Goal: Information Seeking & Learning: Learn about a topic

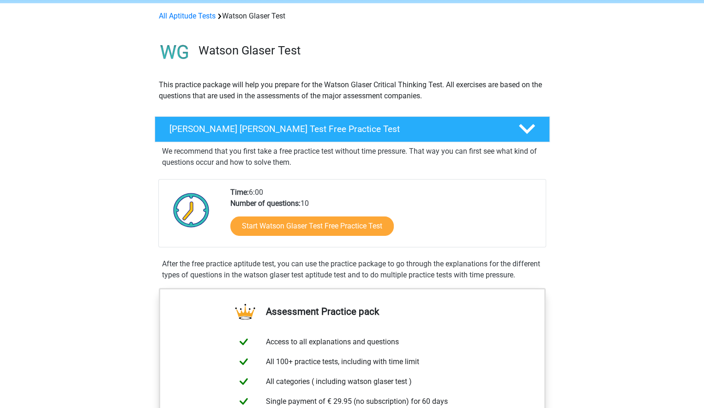
scroll to position [92, 0]
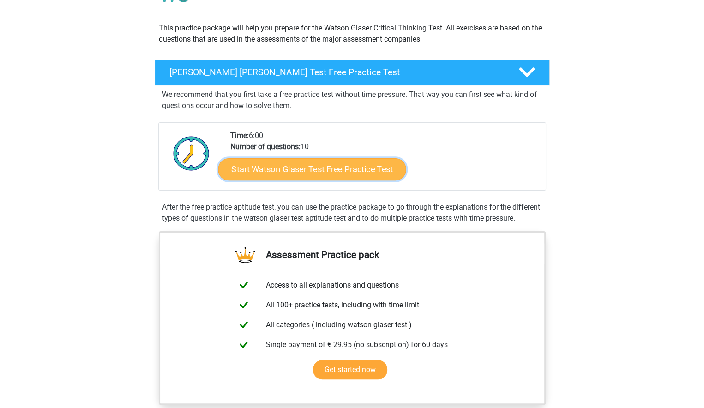
click at [280, 169] on link "Start Watson Glaser Test Free Practice Test" at bounding box center [312, 169] width 188 height 22
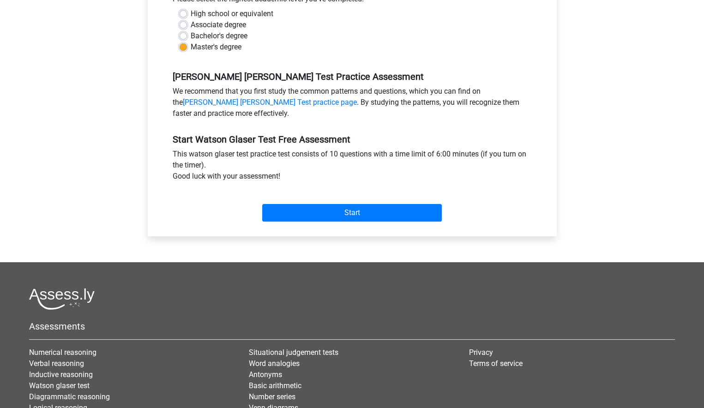
scroll to position [231, 0]
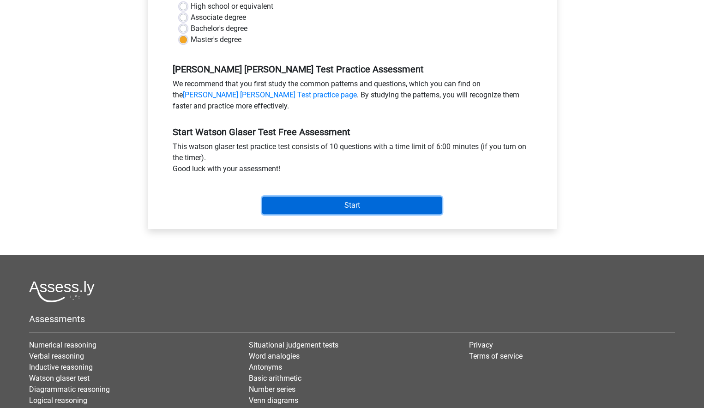
click at [324, 206] on input "Start" at bounding box center [352, 206] width 180 height 18
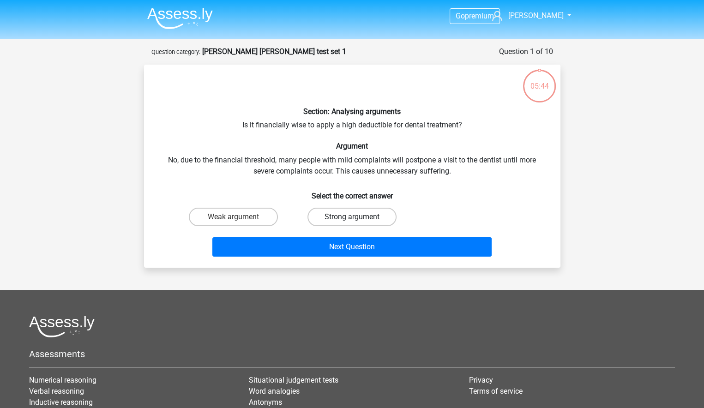
click at [336, 218] on label "Strong argument" at bounding box center [352, 217] width 89 height 18
click at [352, 218] on input "Strong argument" at bounding box center [355, 220] width 6 height 6
radio input "true"
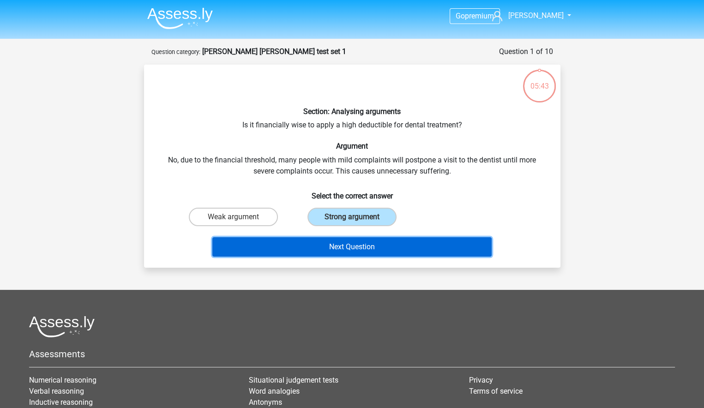
click at [346, 250] on button "Next Question" at bounding box center [351, 246] width 279 height 19
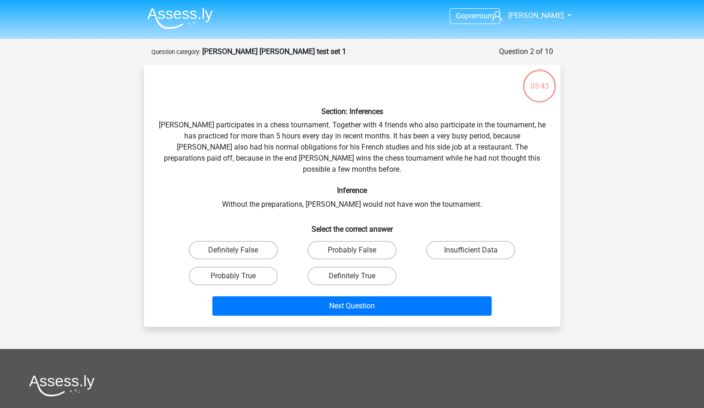
scroll to position [46, 0]
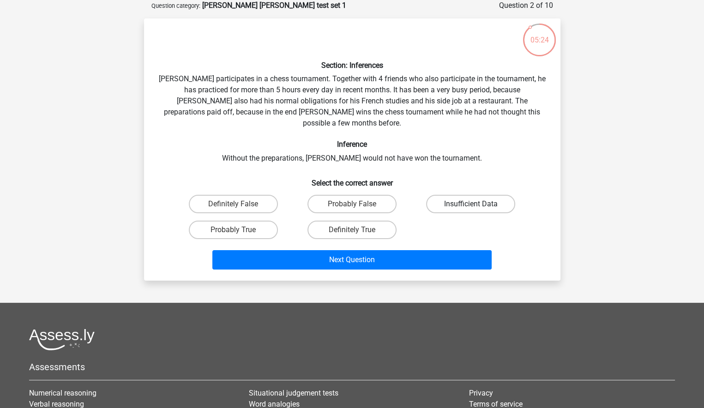
click at [462, 195] on label "Insufficient Data" at bounding box center [470, 204] width 89 height 18
click at [471, 204] on input "Insufficient Data" at bounding box center [474, 207] width 6 height 6
radio input "true"
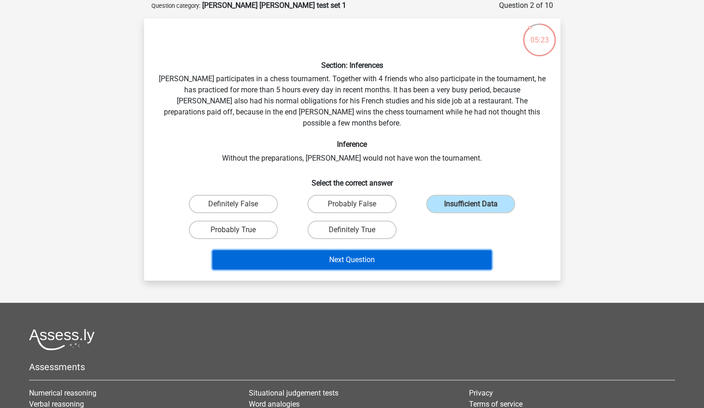
click at [405, 250] on button "Next Question" at bounding box center [351, 259] width 279 height 19
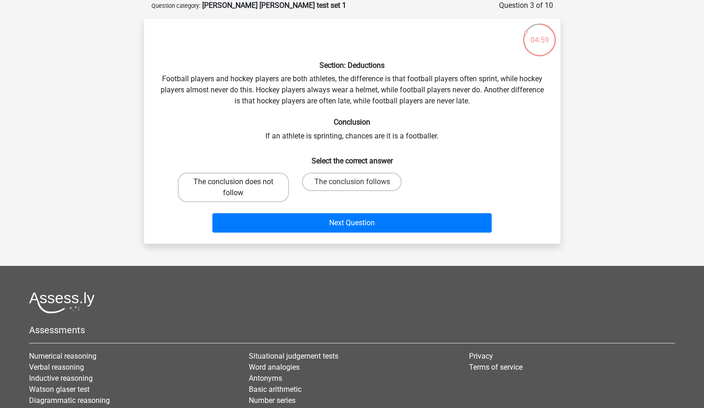
click at [242, 183] on label "The conclusion does not follow" at bounding box center [233, 188] width 111 height 30
click at [239, 183] on input "The conclusion does not follow" at bounding box center [236, 185] width 6 height 6
radio input "true"
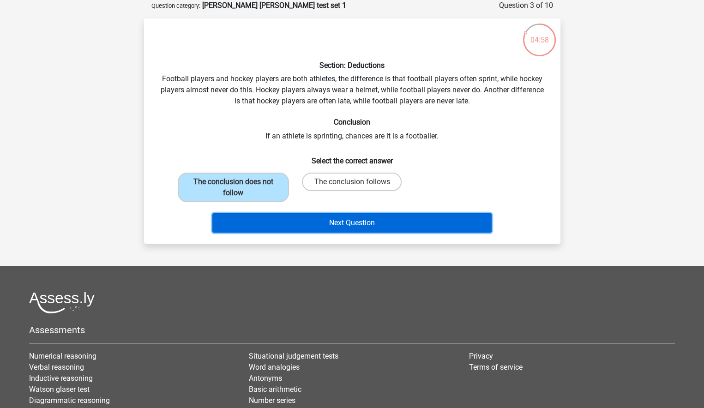
click at [354, 224] on button "Next Question" at bounding box center [351, 222] width 279 height 19
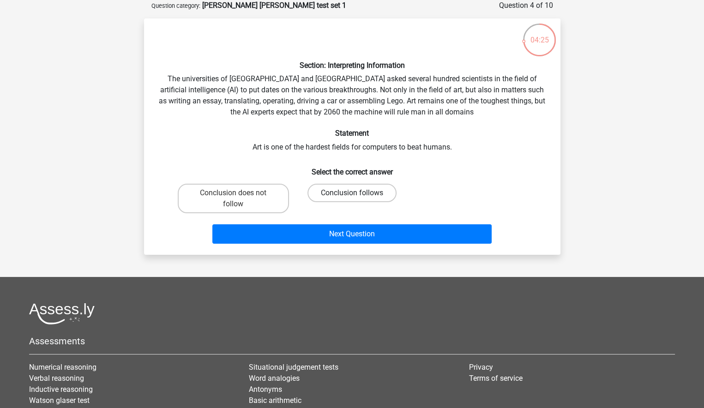
click at [358, 193] on label "Conclusion follows" at bounding box center [352, 193] width 89 height 18
click at [358, 193] on input "Conclusion follows" at bounding box center [355, 196] width 6 height 6
radio input "true"
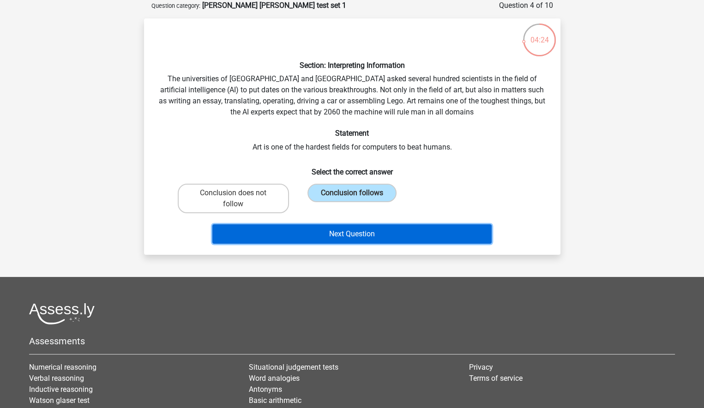
click at [378, 234] on button "Next Question" at bounding box center [351, 234] width 279 height 19
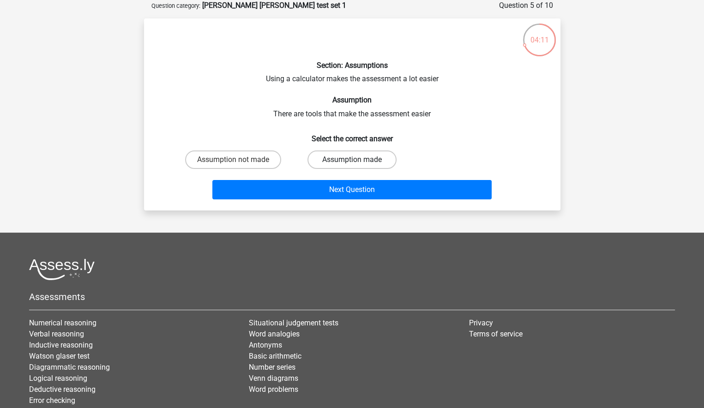
click at [336, 158] on label "Assumption made" at bounding box center [352, 160] width 89 height 18
click at [352, 160] on input "Assumption made" at bounding box center [355, 163] width 6 height 6
radio input "true"
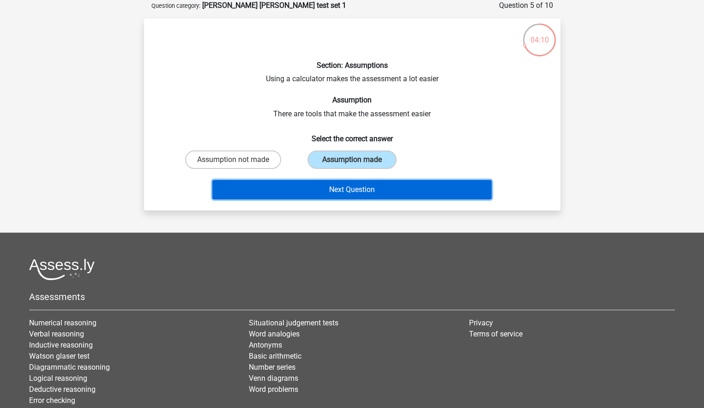
click at [353, 190] on button "Next Question" at bounding box center [351, 189] width 279 height 19
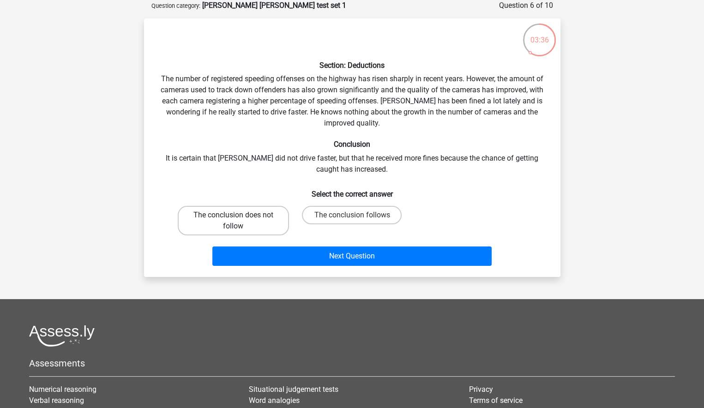
click at [246, 222] on label "The conclusion does not follow" at bounding box center [233, 221] width 111 height 30
click at [239, 221] on input "The conclusion does not follow" at bounding box center [236, 218] width 6 height 6
radio input "true"
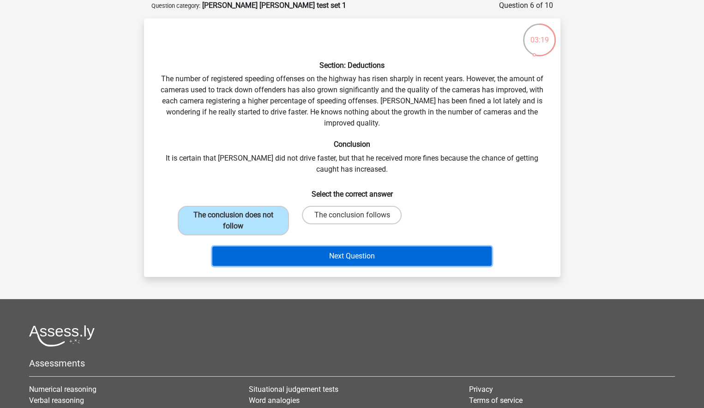
click at [342, 253] on button "Next Question" at bounding box center [351, 256] width 279 height 19
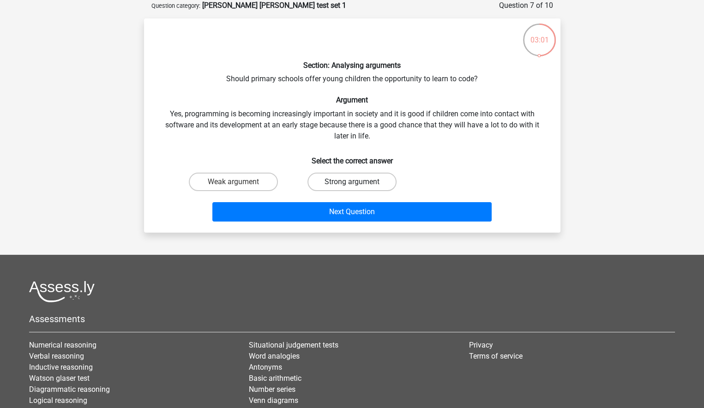
click at [344, 183] on label "Strong argument" at bounding box center [352, 182] width 89 height 18
click at [352, 183] on input "Strong argument" at bounding box center [355, 185] width 6 height 6
radio input "true"
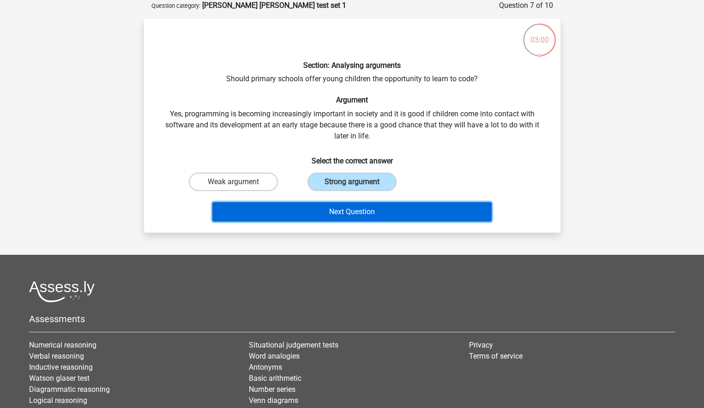
click at [370, 211] on button "Next Question" at bounding box center [351, 211] width 279 height 19
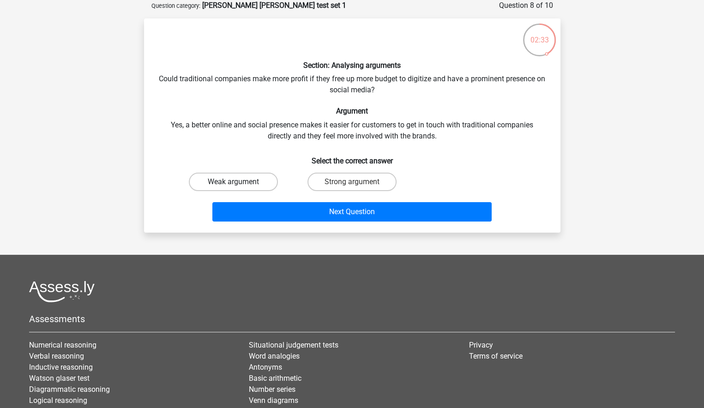
drag, startPoint x: 253, startPoint y: 184, endPoint x: 263, endPoint y: 185, distance: 10.2
click at [254, 184] on label "Weak argument" at bounding box center [233, 182] width 89 height 18
click at [239, 184] on input "Weak argument" at bounding box center [236, 185] width 6 height 6
radio input "true"
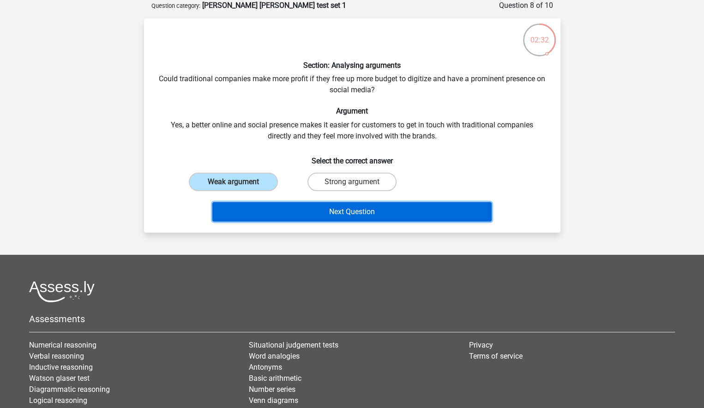
click at [337, 210] on button "Next Question" at bounding box center [351, 211] width 279 height 19
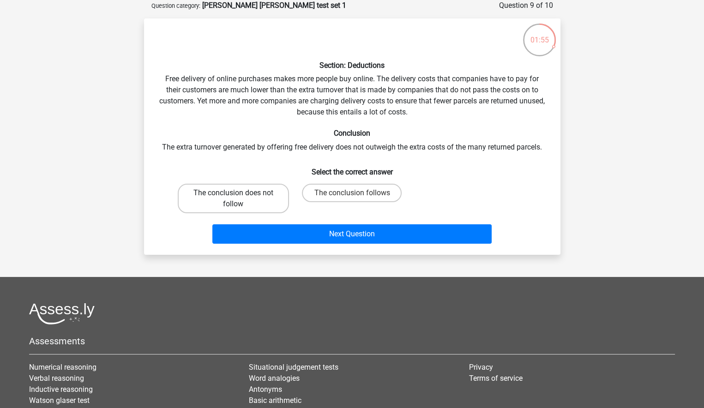
click at [266, 198] on label "The conclusion does not follow" at bounding box center [233, 199] width 111 height 30
click at [239, 198] on input "The conclusion does not follow" at bounding box center [236, 196] width 6 height 6
radio input "true"
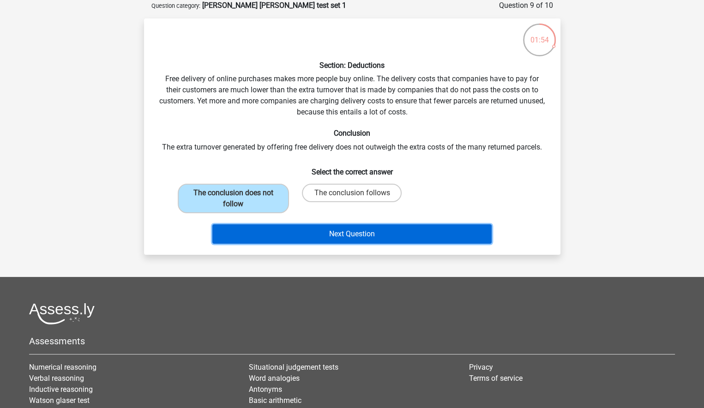
click at [321, 230] on button "Next Question" at bounding box center [351, 234] width 279 height 19
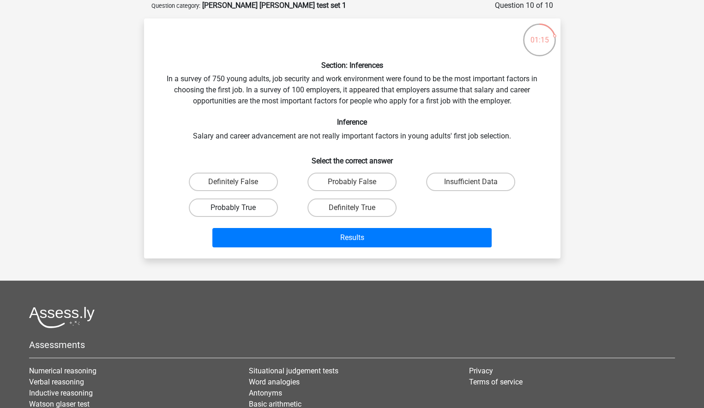
click at [255, 207] on label "Probably True" at bounding box center [233, 208] width 89 height 18
click at [239, 208] on input "Probably True" at bounding box center [236, 211] width 6 height 6
radio input "true"
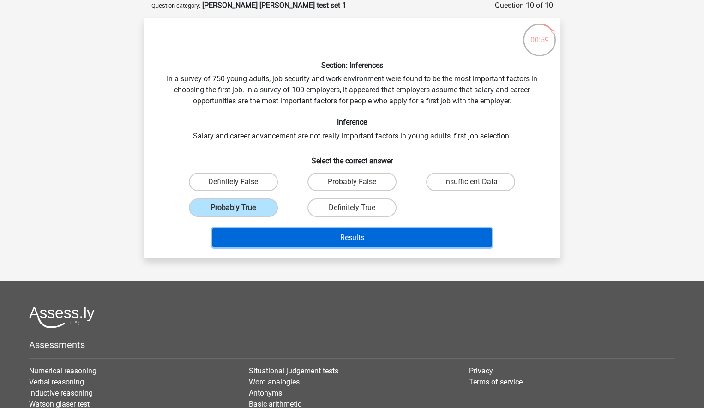
click at [359, 236] on button "Results" at bounding box center [351, 237] width 279 height 19
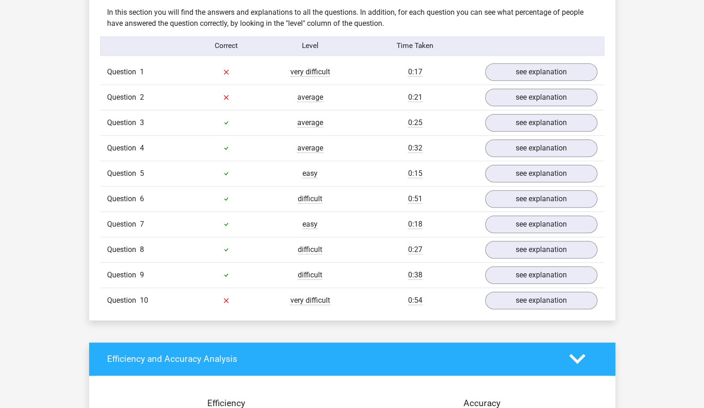
scroll to position [739, 0]
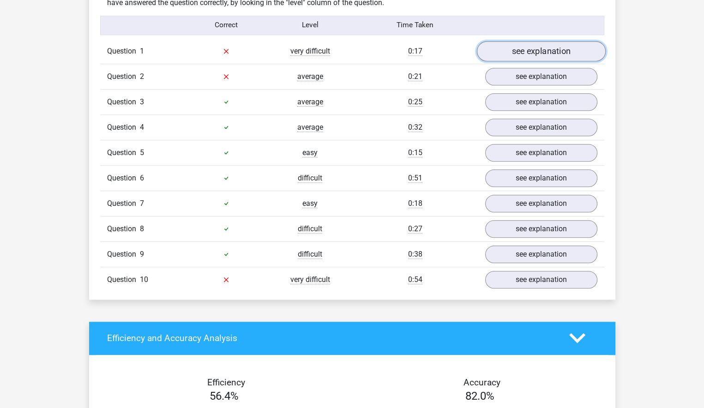
click at [514, 52] on link "see explanation" at bounding box center [541, 51] width 129 height 20
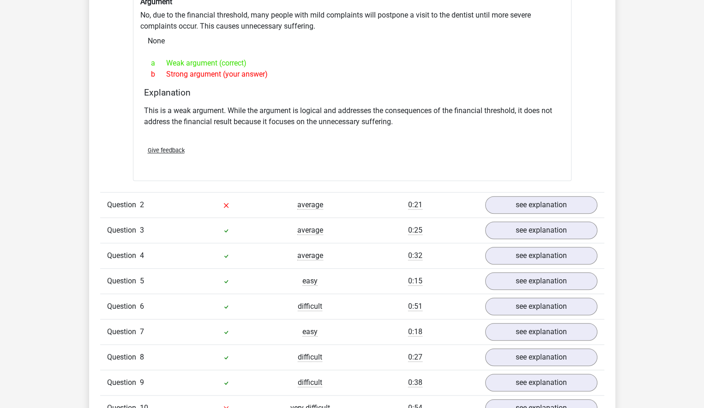
scroll to position [878, 0]
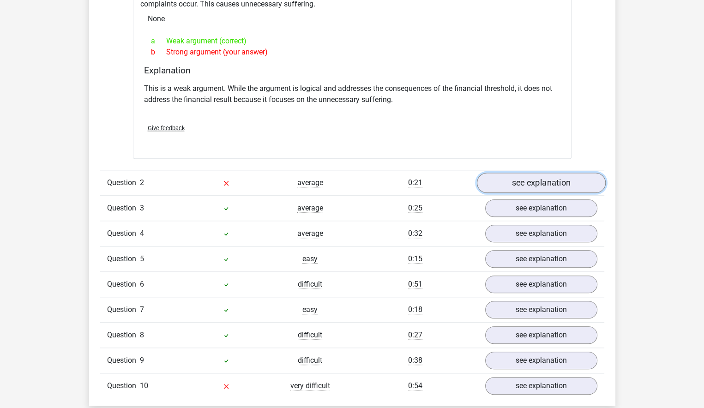
click at [518, 182] on link "see explanation" at bounding box center [541, 183] width 129 height 20
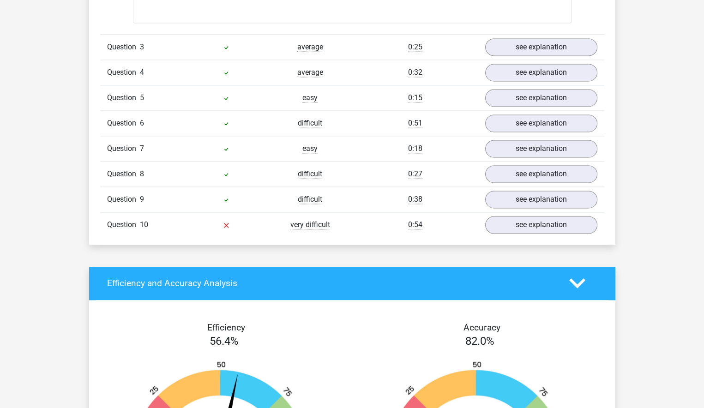
scroll to position [1386, 0]
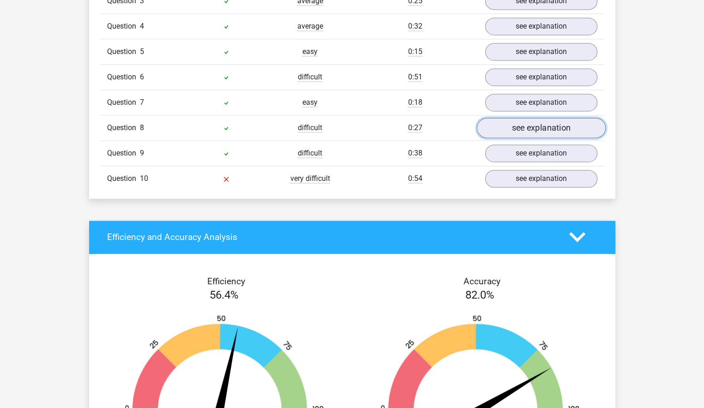
click at [512, 126] on link "see explanation" at bounding box center [541, 128] width 129 height 20
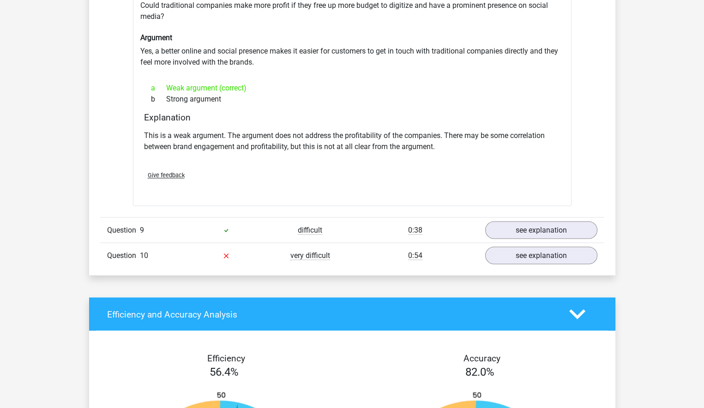
scroll to position [1571, 0]
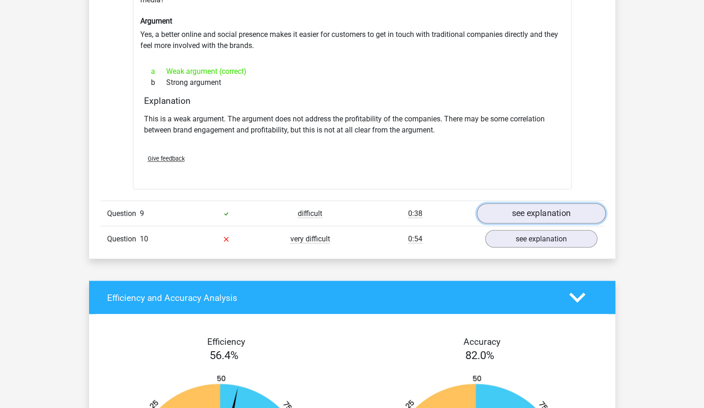
click at [505, 208] on link "see explanation" at bounding box center [541, 213] width 129 height 20
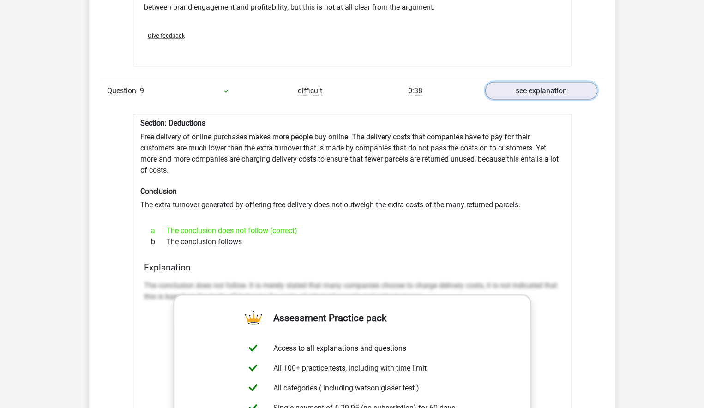
scroll to position [1709, 0]
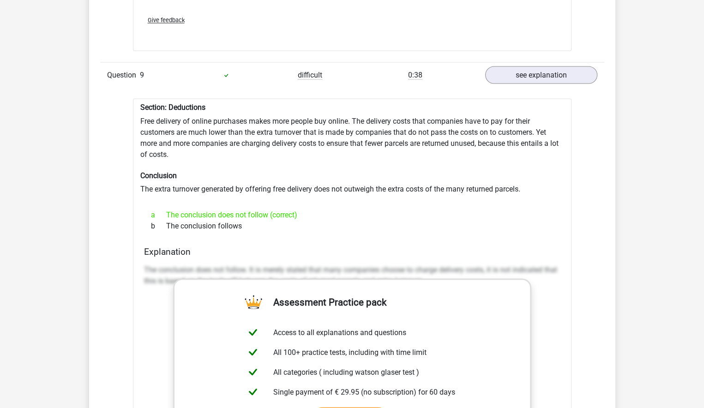
click at [329, 239] on div "Section: Deductions Free delivery of online purchases makes more people buy onl…" at bounding box center [352, 339] width 439 height 482
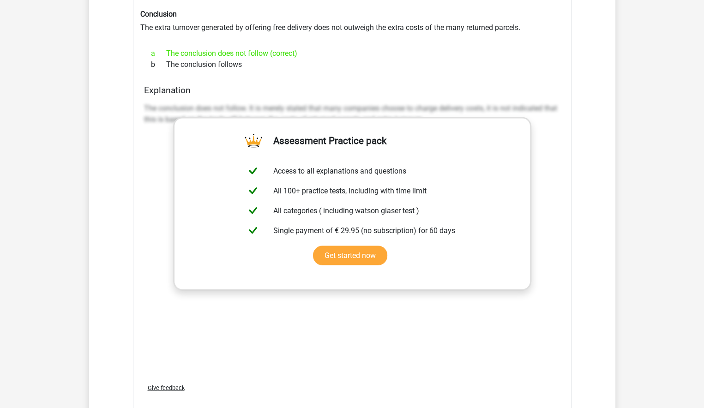
scroll to position [1848, 0]
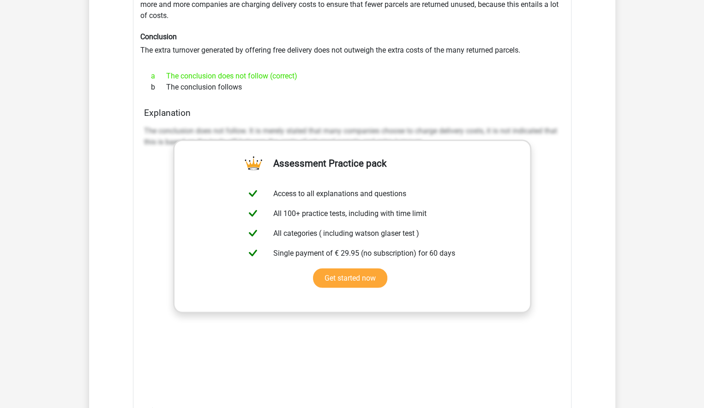
click at [538, 215] on div "The conclusion does not follow. It is merely stated that many companies choose …" at bounding box center [352, 260] width 417 height 277
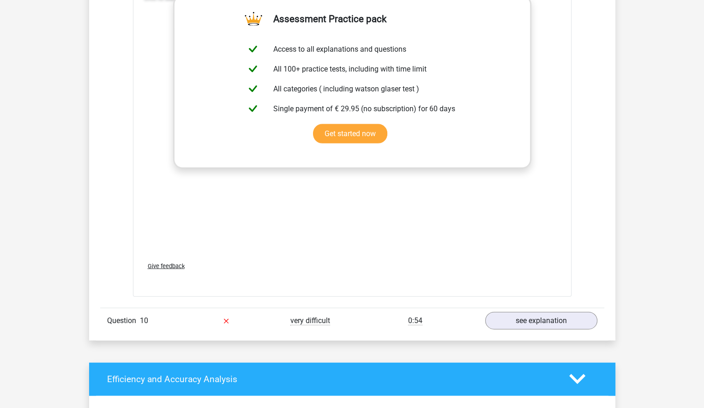
scroll to position [2125, 0]
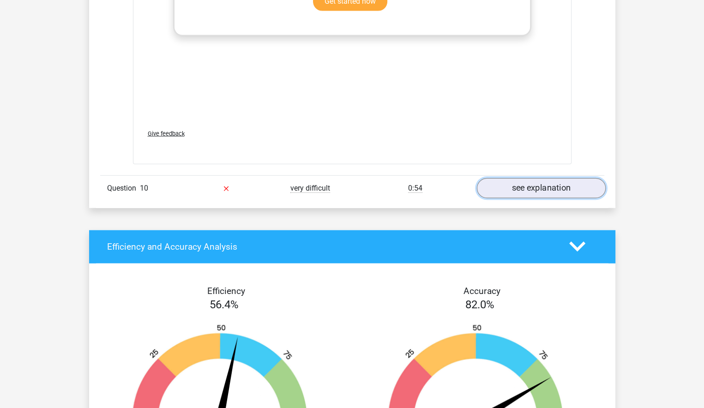
click at [529, 187] on link "see explanation" at bounding box center [541, 188] width 129 height 20
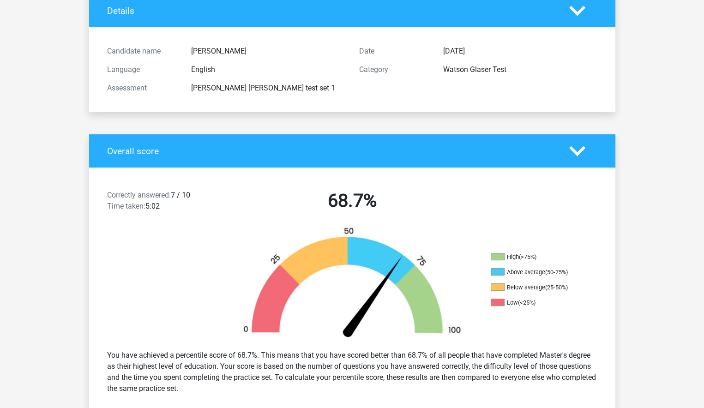
scroll to position [0, 0]
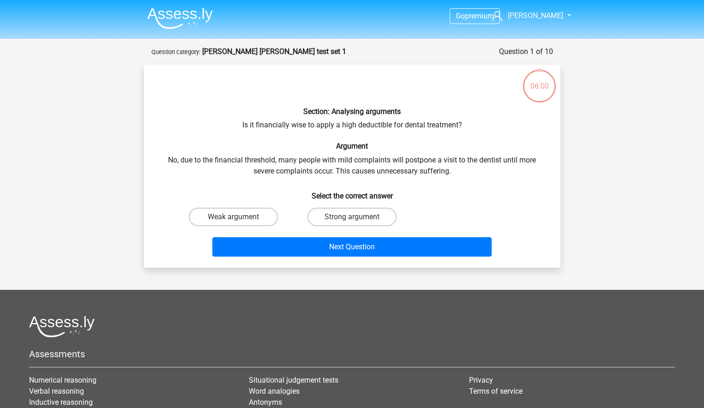
scroll to position [46, 0]
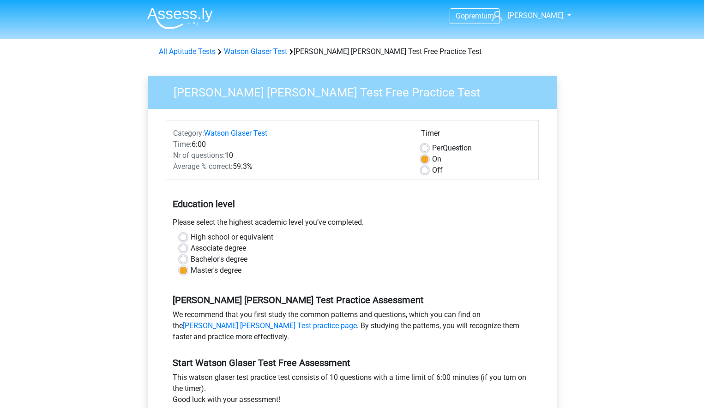
scroll to position [231, 0]
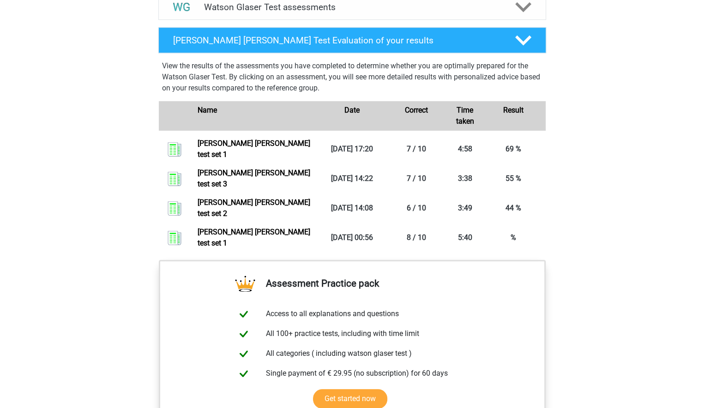
scroll to position [554, 0]
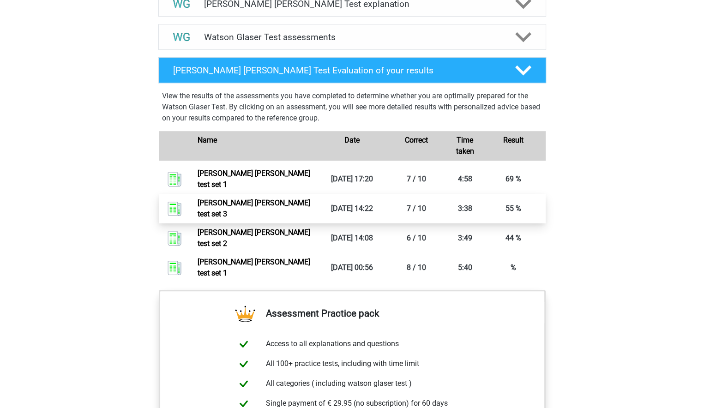
click at [251, 209] on link "Watson glaser test set 3" at bounding box center [254, 209] width 113 height 20
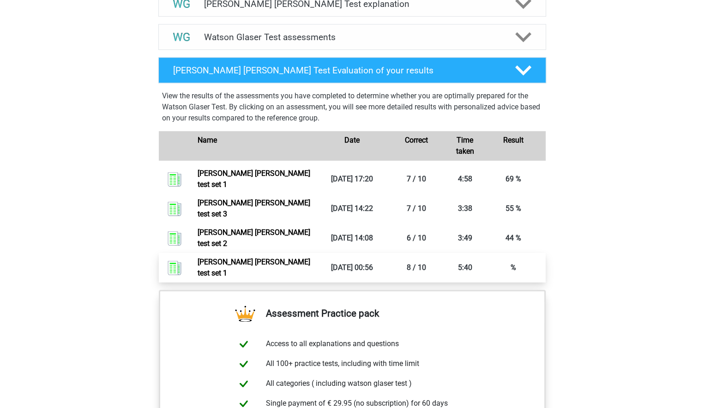
click at [224, 258] on link "Watson glaser test set 1" at bounding box center [254, 268] width 113 height 20
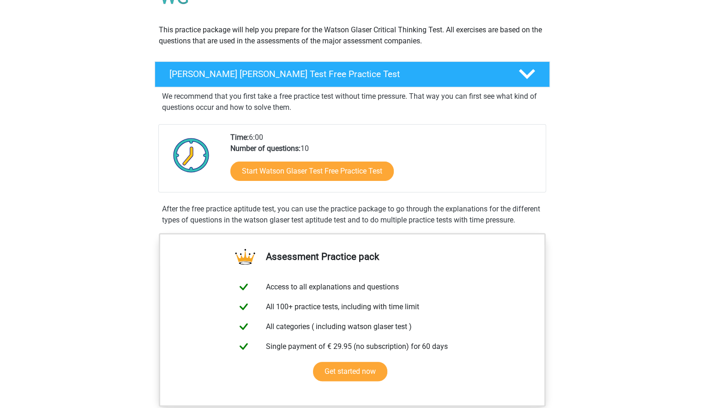
scroll to position [0, 0]
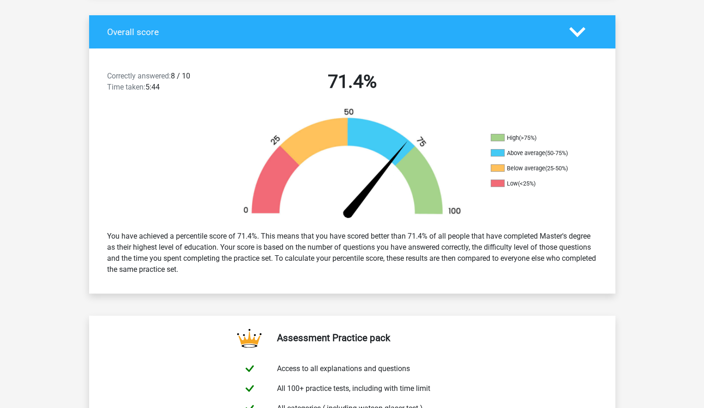
scroll to position [185, 0]
